Goal: Task Accomplishment & Management: Complete application form

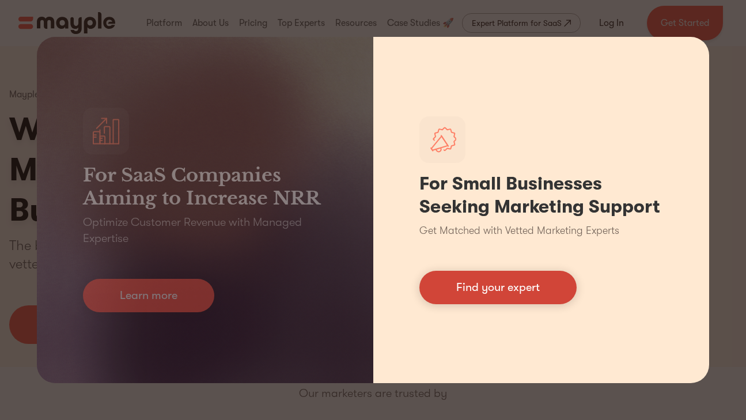
click at [529, 289] on link "Find your expert" at bounding box center [497, 287] width 157 height 33
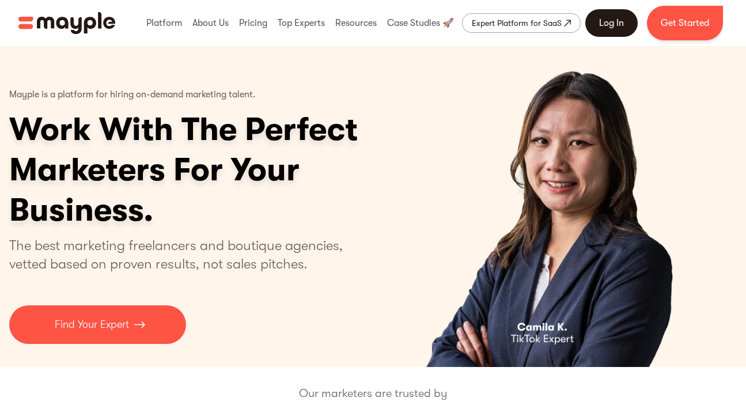
click at [633, 23] on link "Log In" at bounding box center [611, 23] width 52 height 28
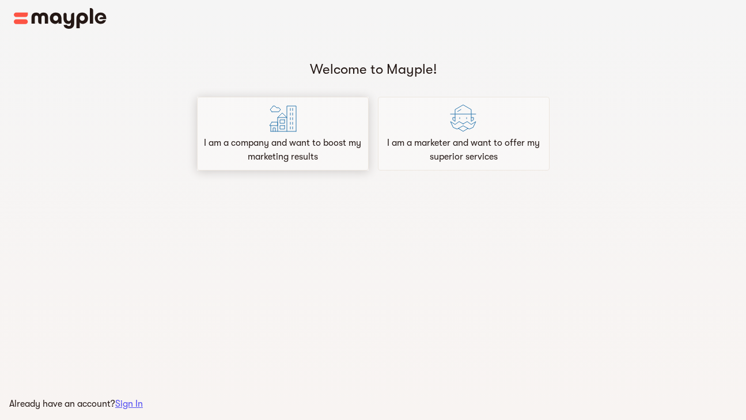
click at [316, 132] on div "I am a company and want to boost my marketing results" at bounding box center [283, 134] width 172 height 74
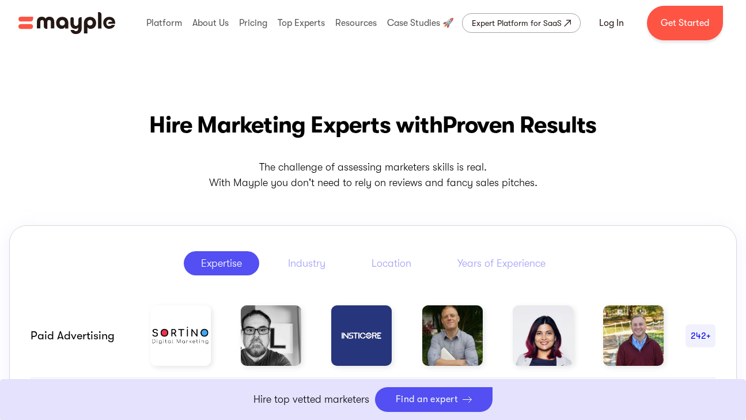
scroll to position [479, 0]
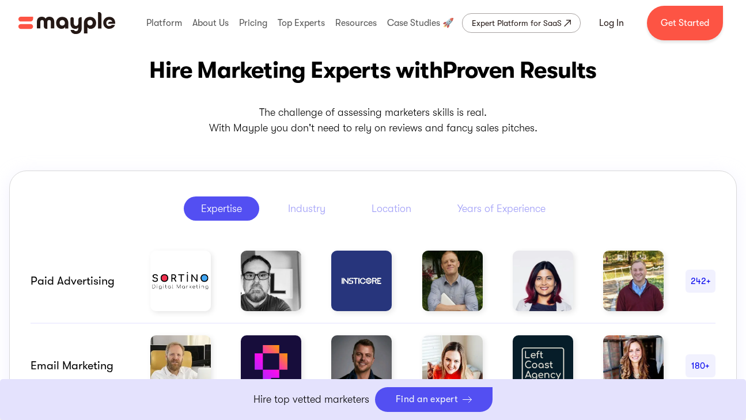
click at [424, 409] on link "Boost Your eCommerce Business Mayple's in your corner to help you make the righ…" at bounding box center [373, 399] width 746 height 41
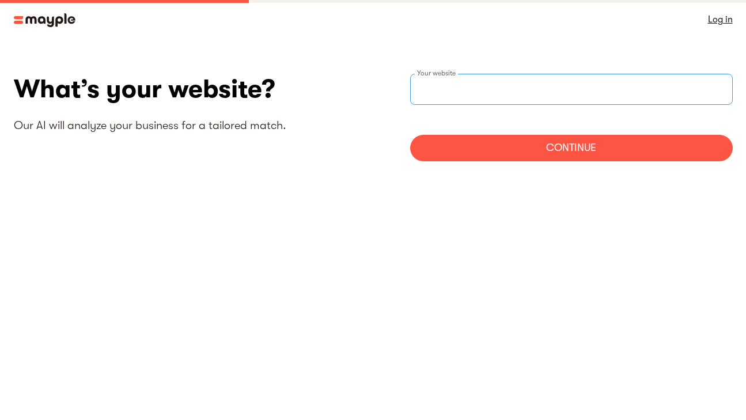
click at [479, 89] on input "websiteStep" at bounding box center [571, 89] width 323 height 31
paste input "https://whop.com/best-of-yt/productivity-video-guide-25/"
type input "https://whop.com/best-of-yt/productivity-video-guide-25/"
click at [500, 144] on div "Continue" at bounding box center [571, 148] width 323 height 27
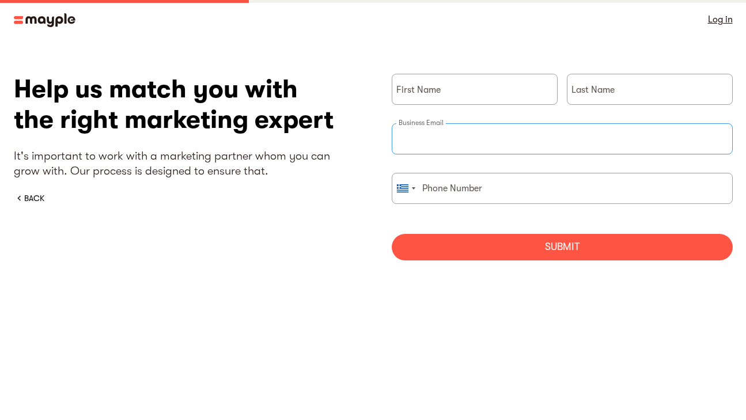
click at [417, 144] on input "briefForm" at bounding box center [562, 138] width 341 height 31
click at [415, 88] on div "First Name" at bounding box center [475, 99] width 166 height 50
type input "Luke"
type input "Fallows"
click at [434, 137] on div "Business Email" at bounding box center [562, 138] width 341 height 31
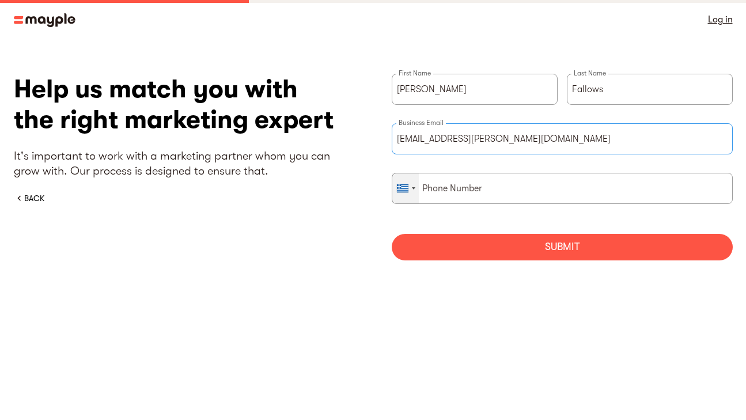
type input "luke.d.fallows@icloud.com"
click at [400, 187] on div "briefForm" at bounding box center [403, 188] width 12 height 8
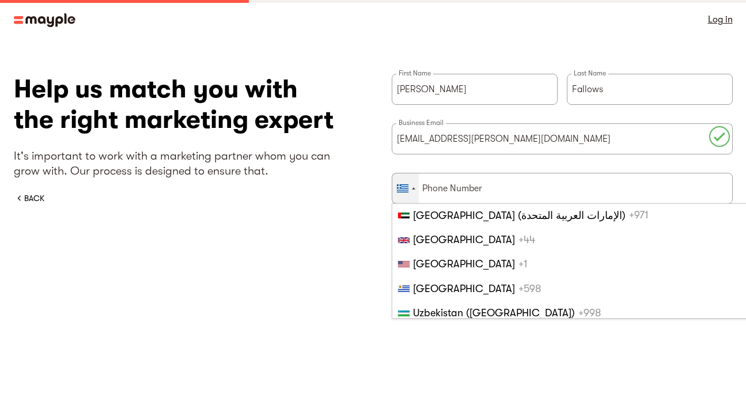
scroll to position [5658, 0]
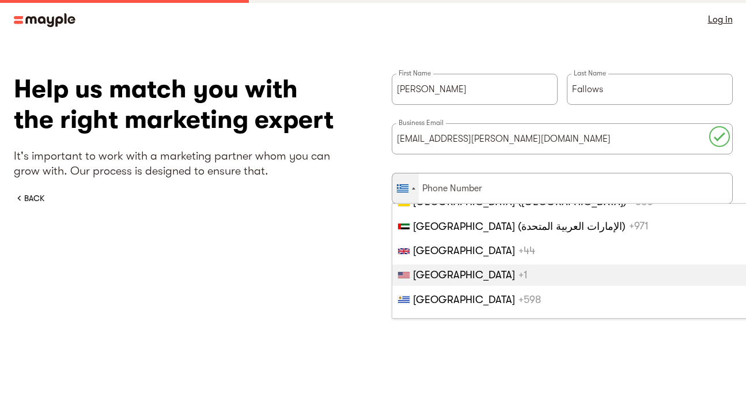
click at [433, 270] on span "[GEOGRAPHIC_DATA]" at bounding box center [464, 275] width 102 height 12
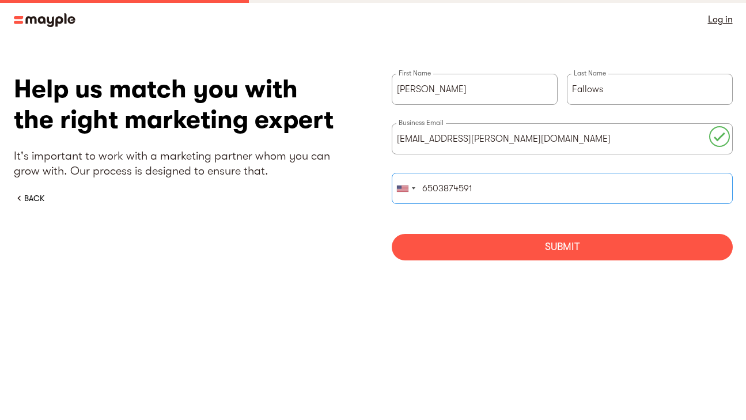
type input "6503874591"
click at [531, 249] on div "Submit" at bounding box center [562, 247] width 341 height 27
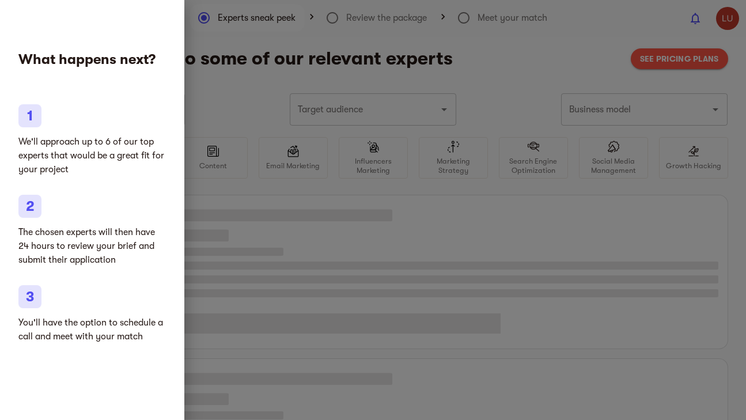
type input "Online courses"
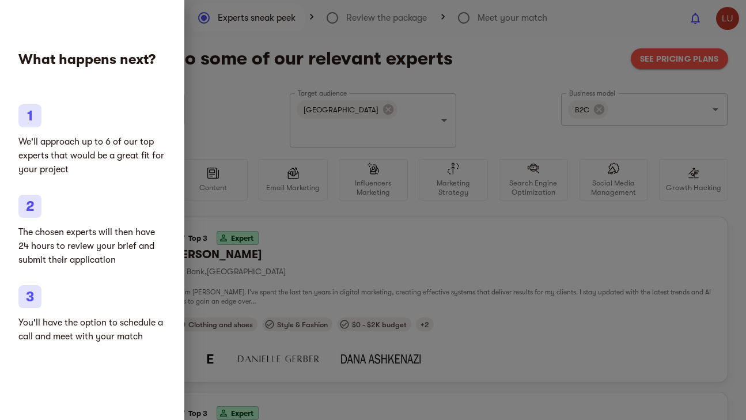
click at [252, 188] on div at bounding box center [373, 210] width 746 height 420
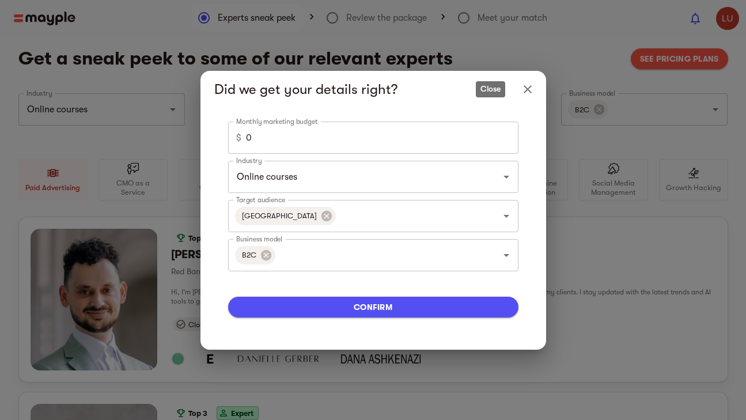
click at [524, 85] on icon "Close" at bounding box center [528, 89] width 14 height 14
